Goal: Check status: Check status

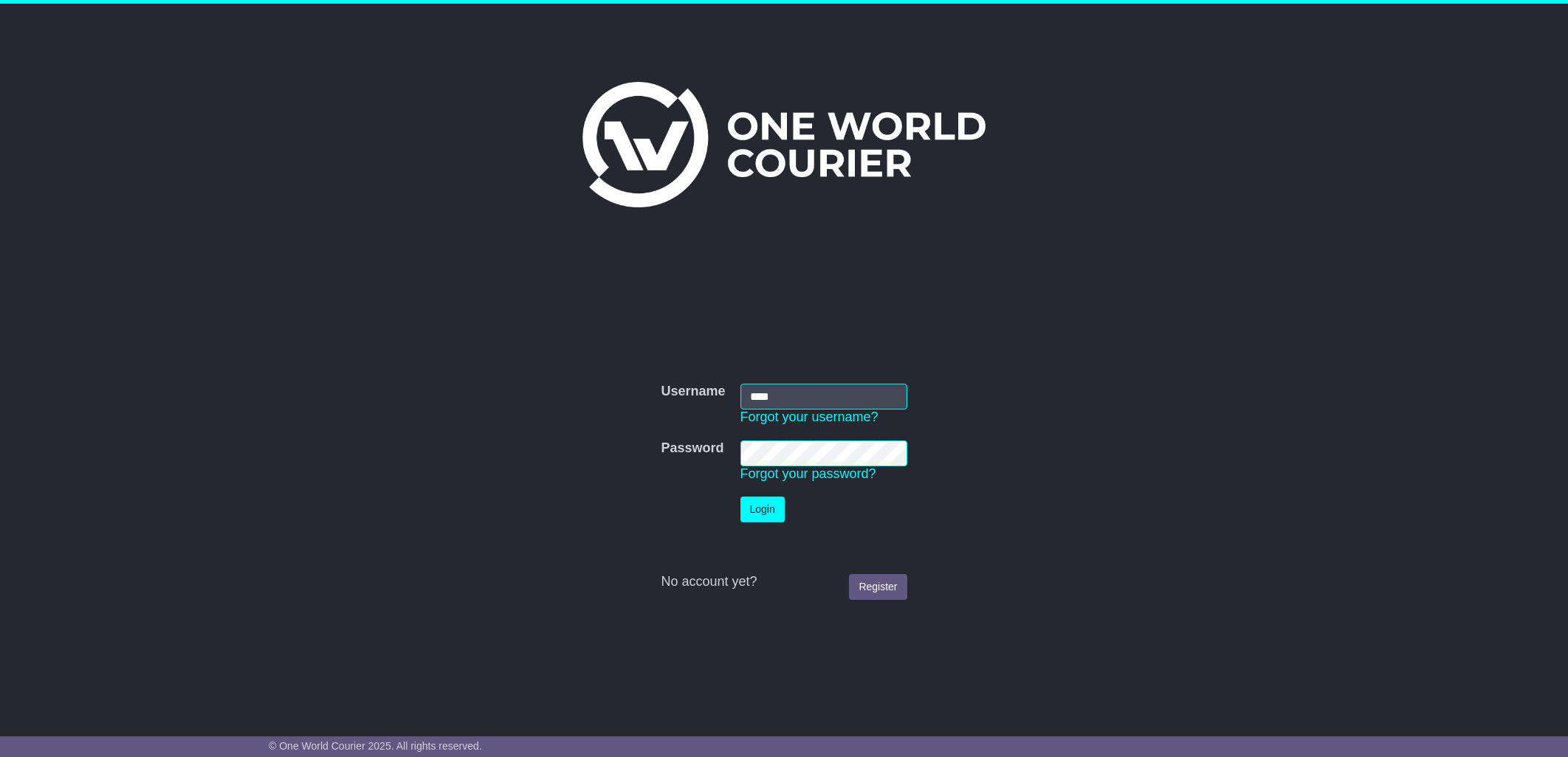
click at [754, 510] on button "Login" at bounding box center [762, 508] width 44 height 25
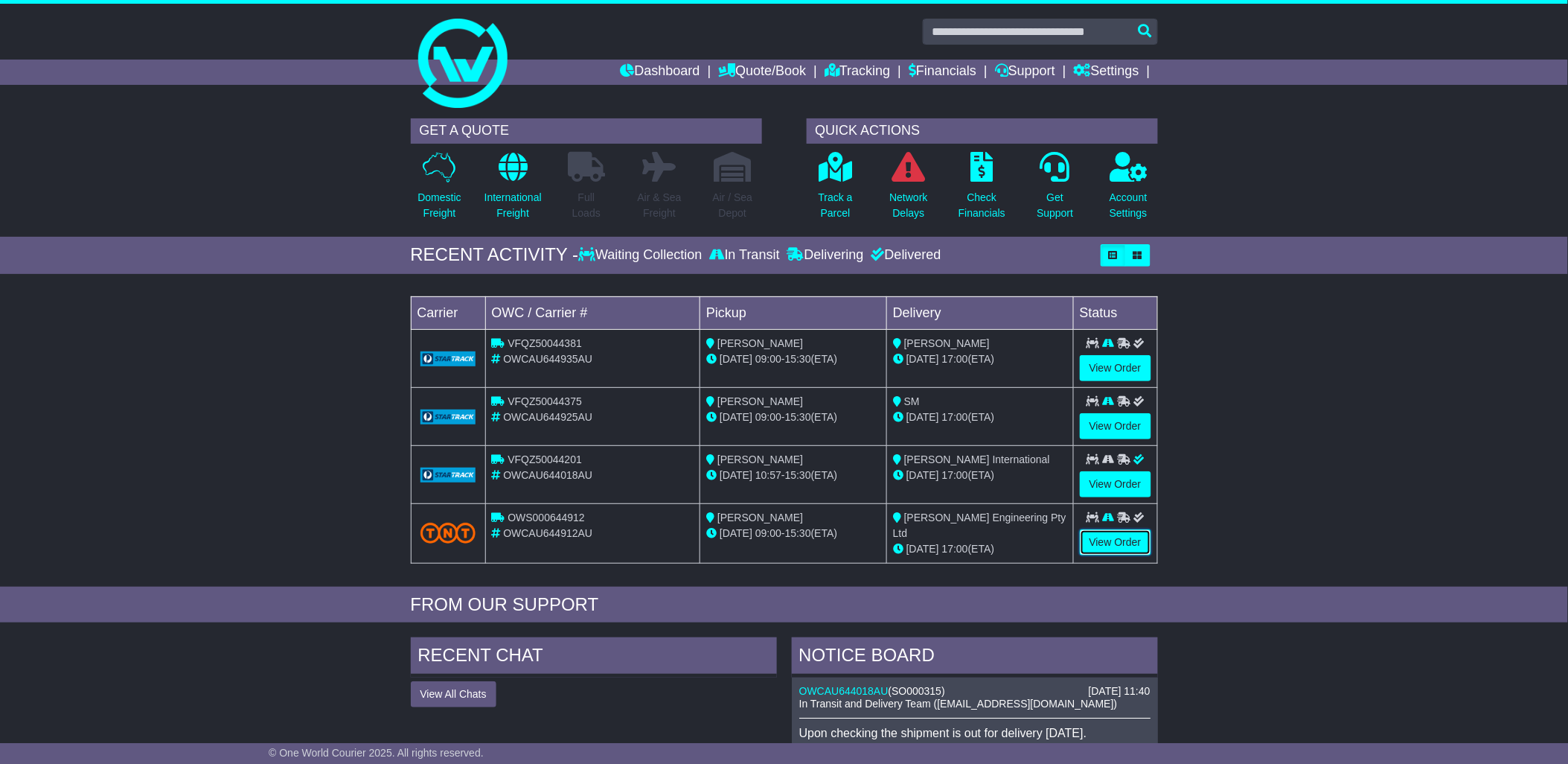
drag, startPoint x: 1101, startPoint y: 545, endPoint x: 1086, endPoint y: 524, distance: 25.8
click at [1101, 545] on link "View Order" at bounding box center [1115, 542] width 71 height 26
